Goal: Transaction & Acquisition: Purchase product/service

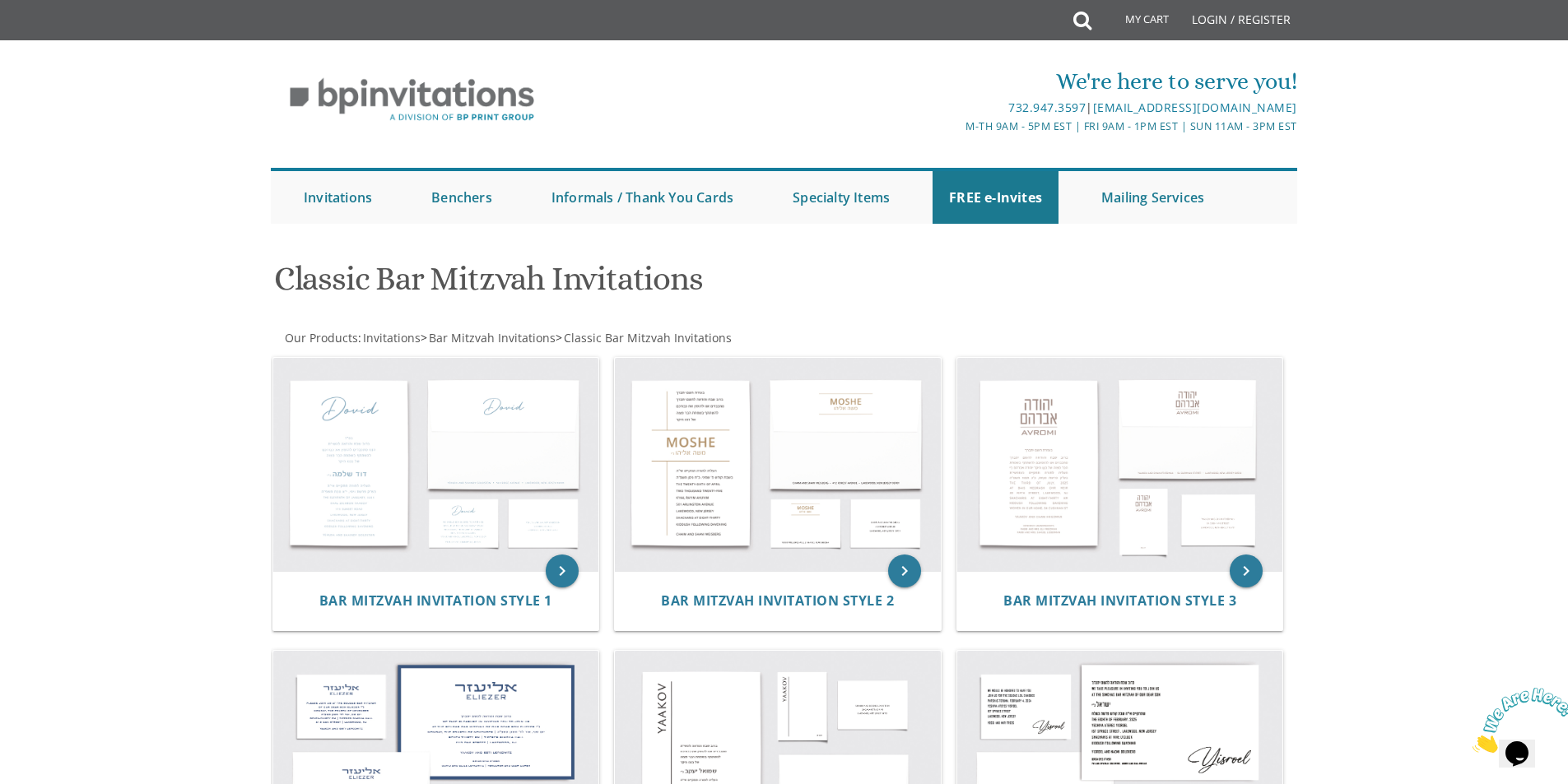
drag, startPoint x: 1568, startPoint y: 69, endPoint x: 1580, endPoint y: 185, distance: 116.6
click at [1568, 185] on html "My Cart Total: View Cart Item(s) Submit My Cart Total: View Cart Item(s) Login …" at bounding box center [784, 392] width 1568 height 784
click at [1493, 228] on div "We're here to serve you! 732.947.3597 | invitations@bpprintgroup.com M-Th 9am -…" at bounding box center [784, 140] width 1568 height 184
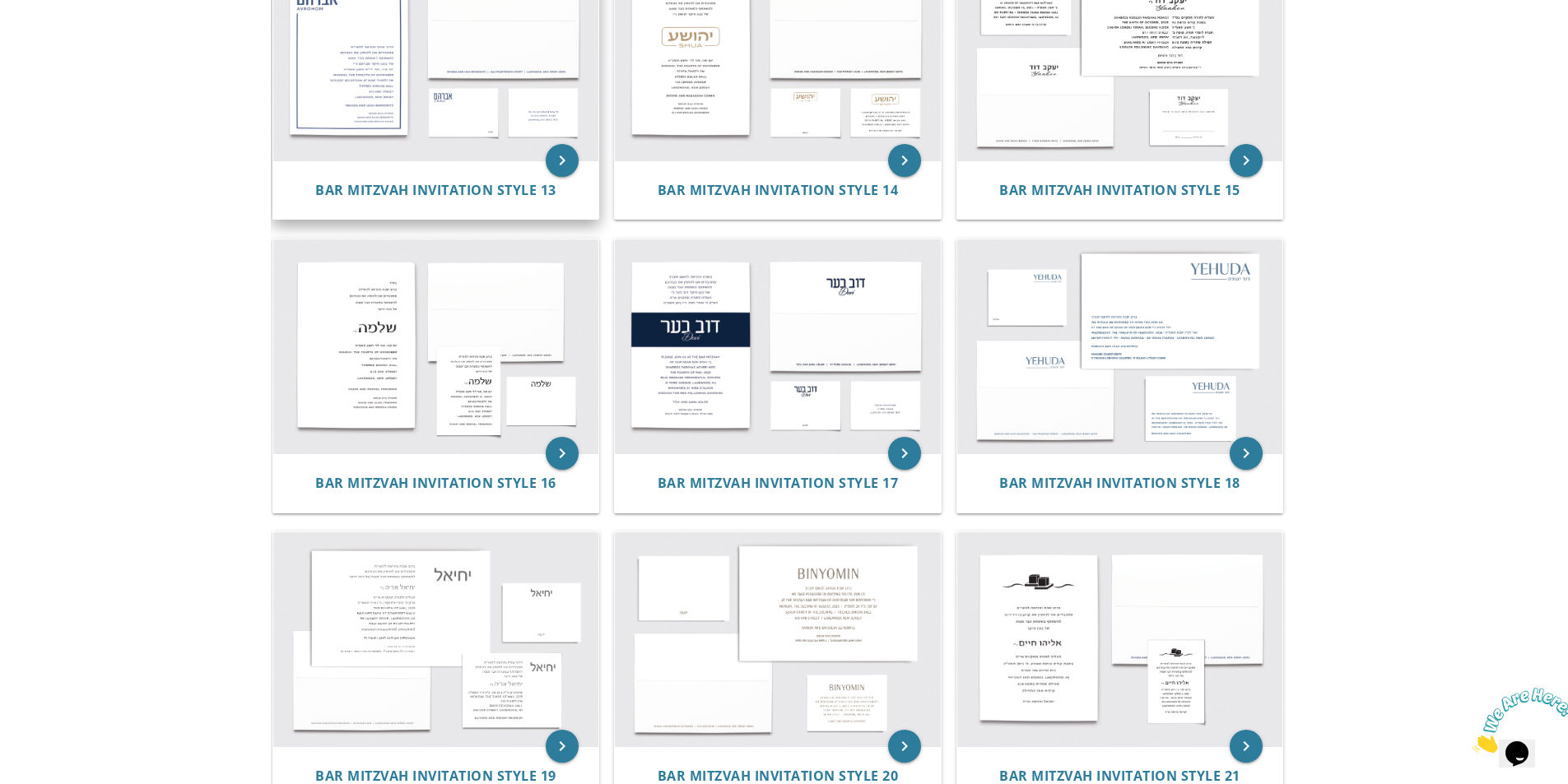
scroll to position [1578, 0]
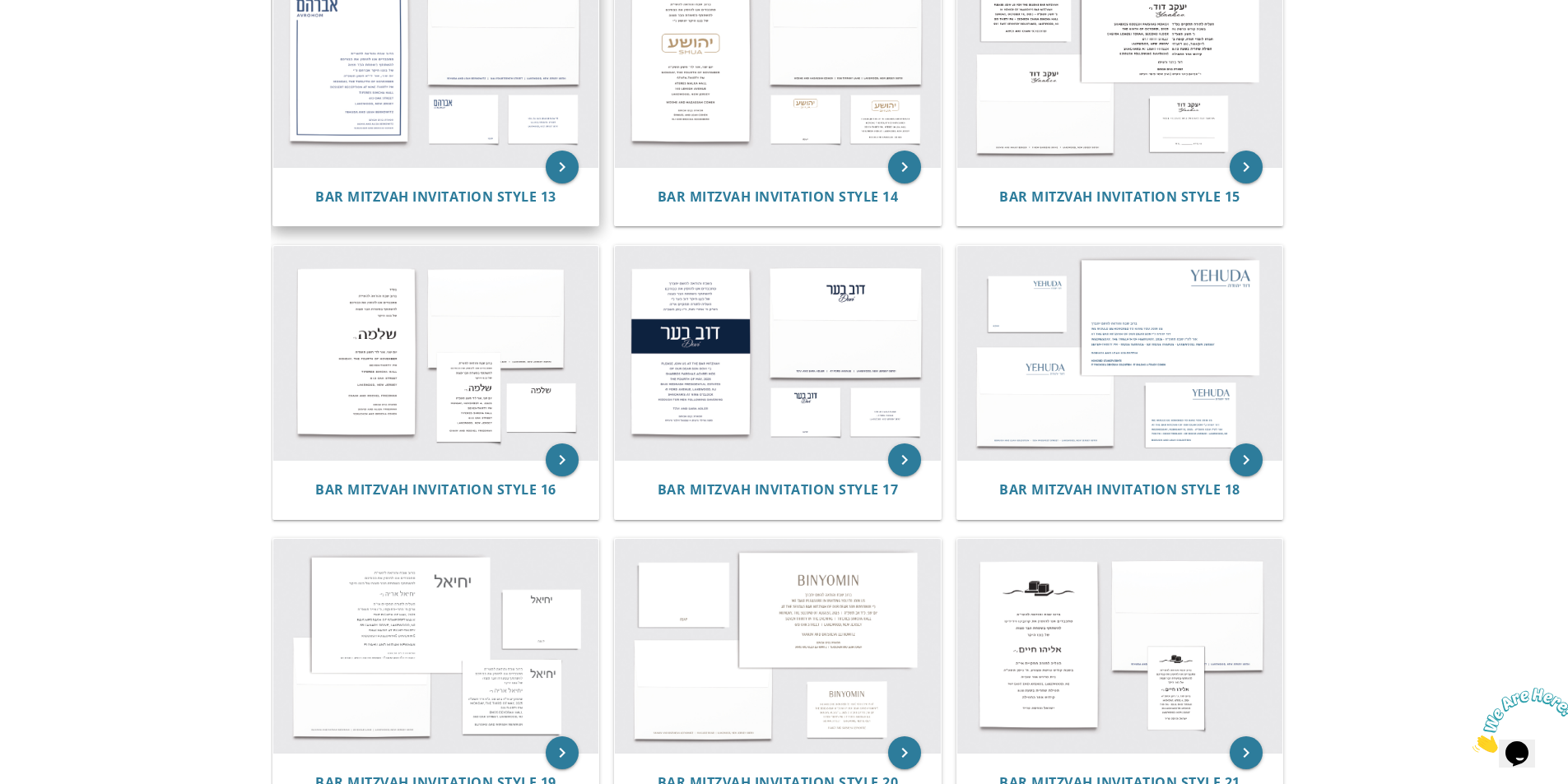
click at [447, 130] on img at bounding box center [436, 60] width 326 height 214
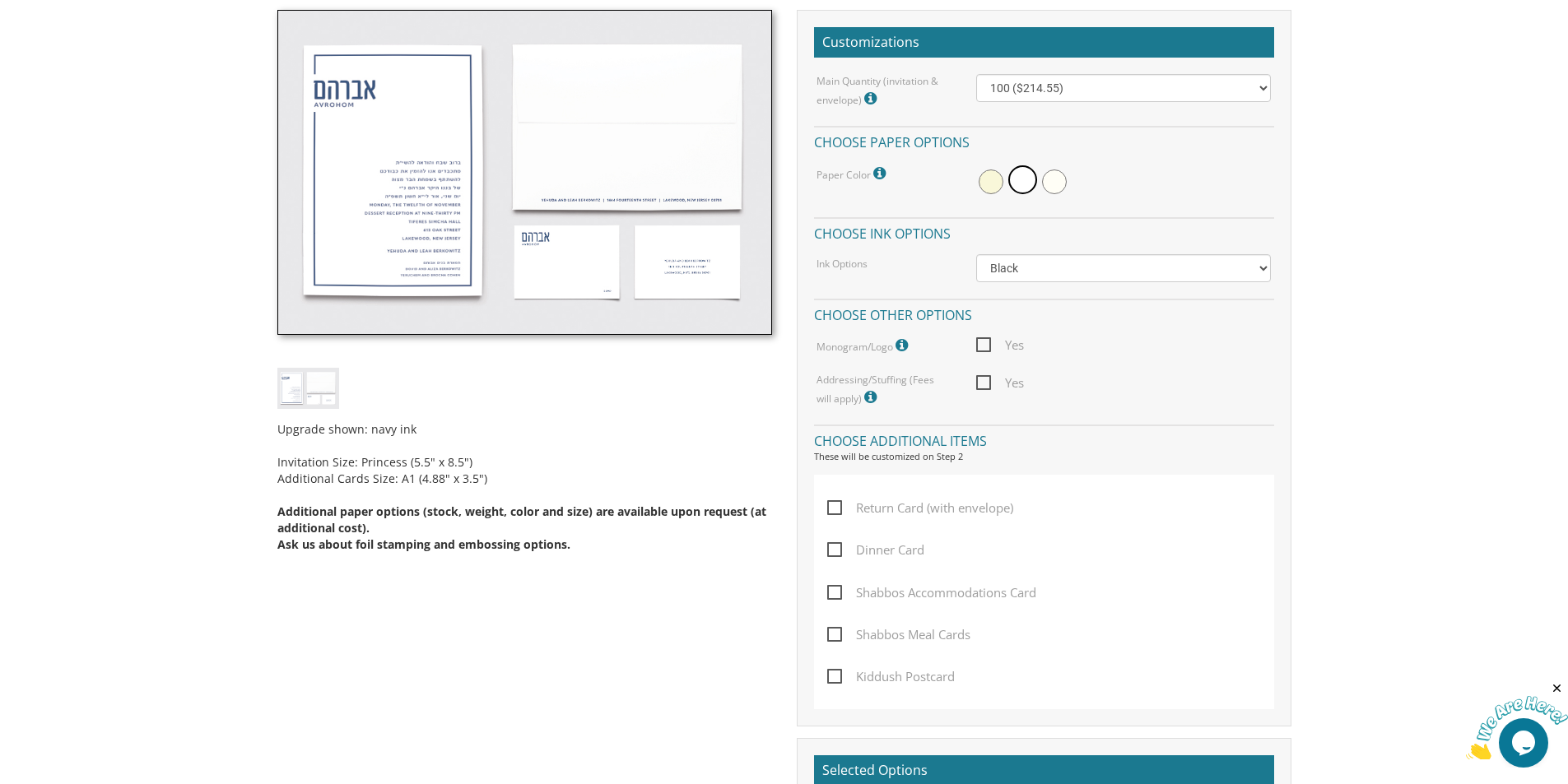
scroll to position [468, 0]
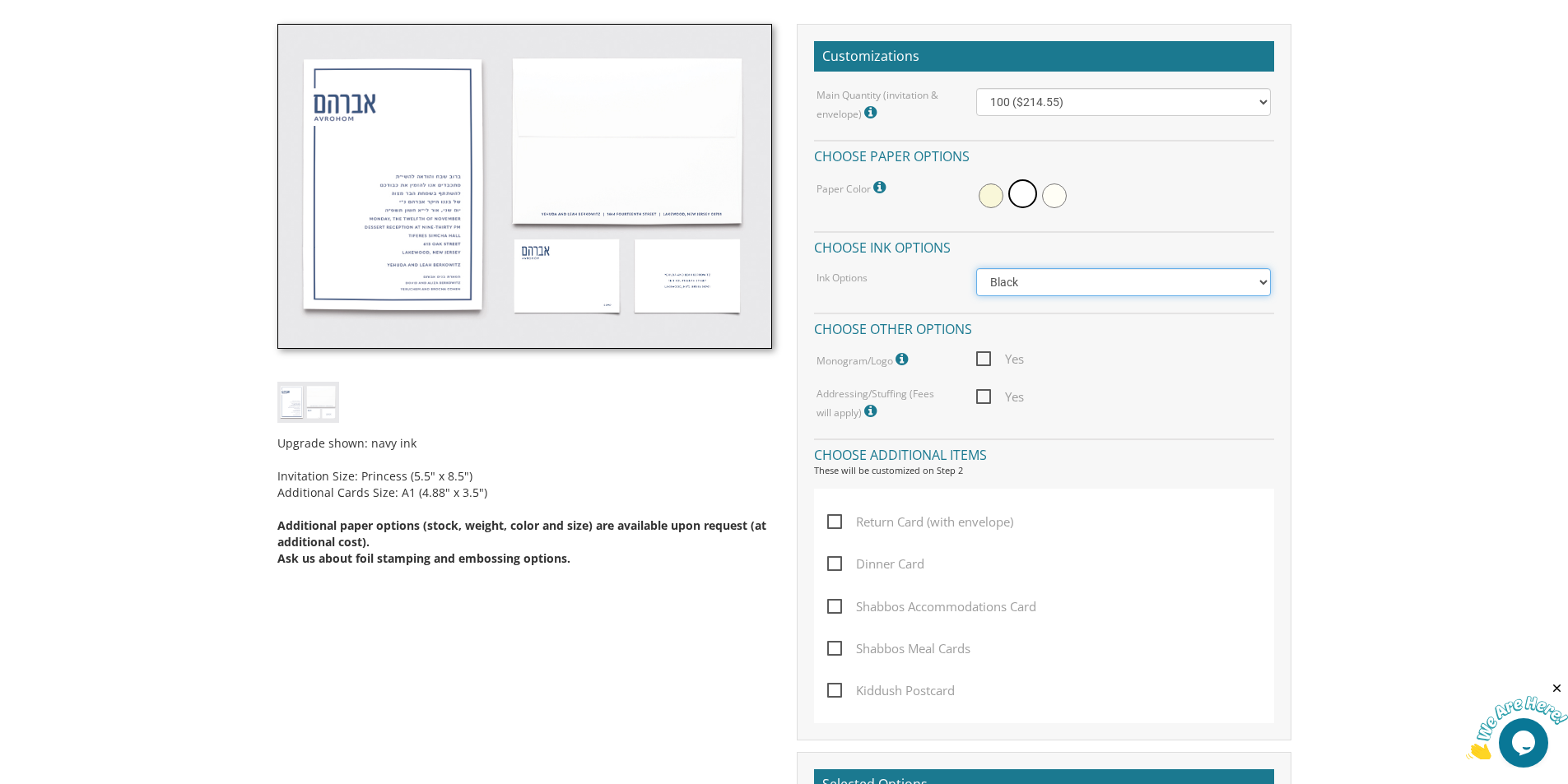
click at [1214, 284] on select "Black Colored Ink ($65.00) Black + One Color ($100.00) Two Colors ($137.95)" at bounding box center [1123, 282] width 294 height 28
click at [976, 268] on select "Black Colored Ink ($65.00) Black + One Color ($100.00) Two Colors ($137.95)" at bounding box center [1123, 282] width 294 height 28
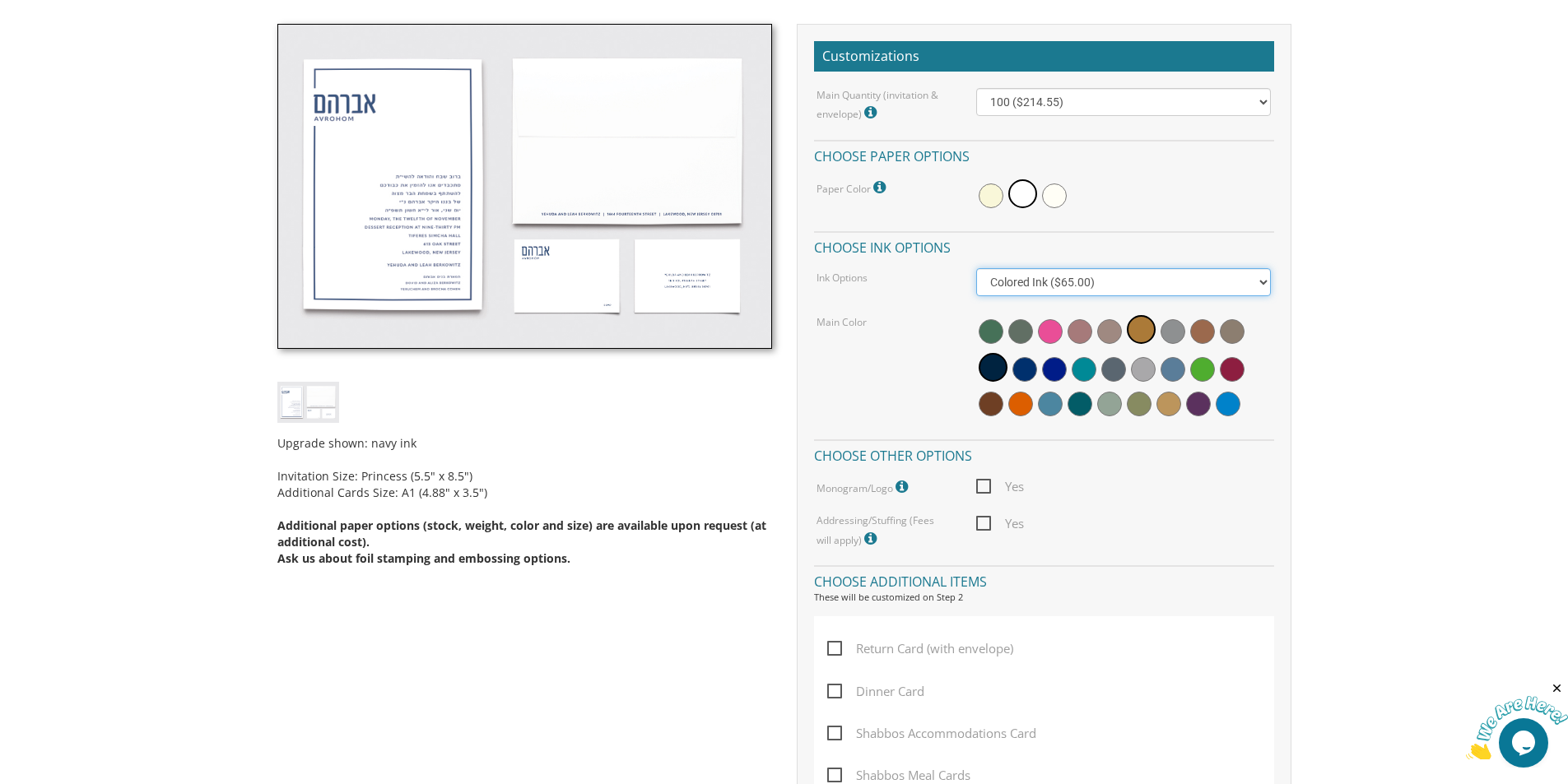
click at [1226, 288] on select "Black Colored Ink ($65.00) Black + One Color ($100.00) Two Colors ($137.95)" at bounding box center [1123, 282] width 294 height 28
select select "Black"
click at [976, 268] on select "Black Colored Ink ($65.00) Black + One Color ($100.00) Two Colors ($137.95)" at bounding box center [1123, 282] width 294 height 28
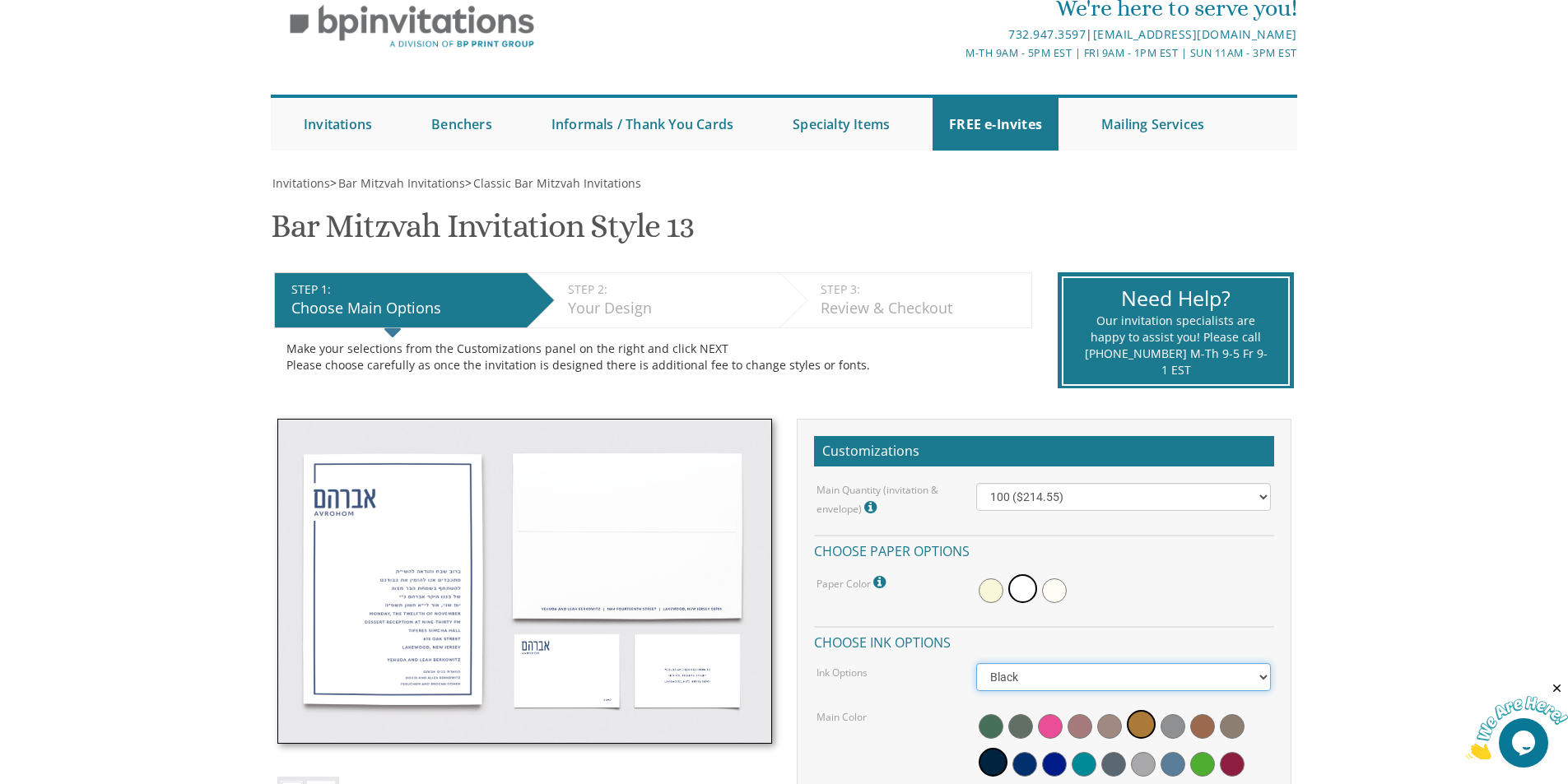
scroll to position [0, 0]
